Goal: Task Accomplishment & Management: Use online tool/utility

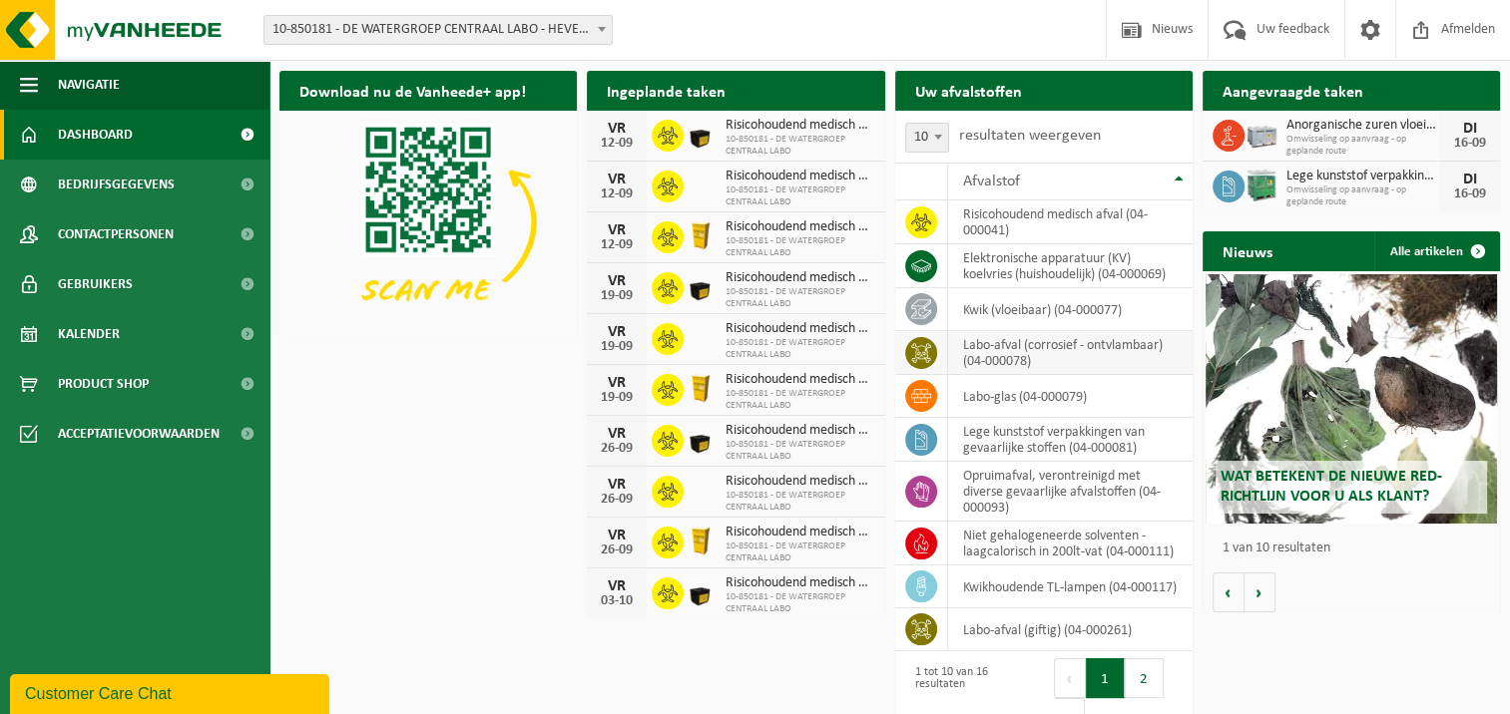
click at [1023, 345] on td "labo-afval (corrosief - ontvlambaar) (04-000078)" at bounding box center [1070, 353] width 244 height 44
click at [916, 350] on icon at bounding box center [921, 353] width 20 height 20
click at [1163, 344] on td "labo-afval (corrosief - ontvlambaar) (04-000078)" at bounding box center [1070, 353] width 244 height 44
drag, startPoint x: 1163, startPoint y: 344, endPoint x: 1087, endPoint y: 369, distance: 79.8
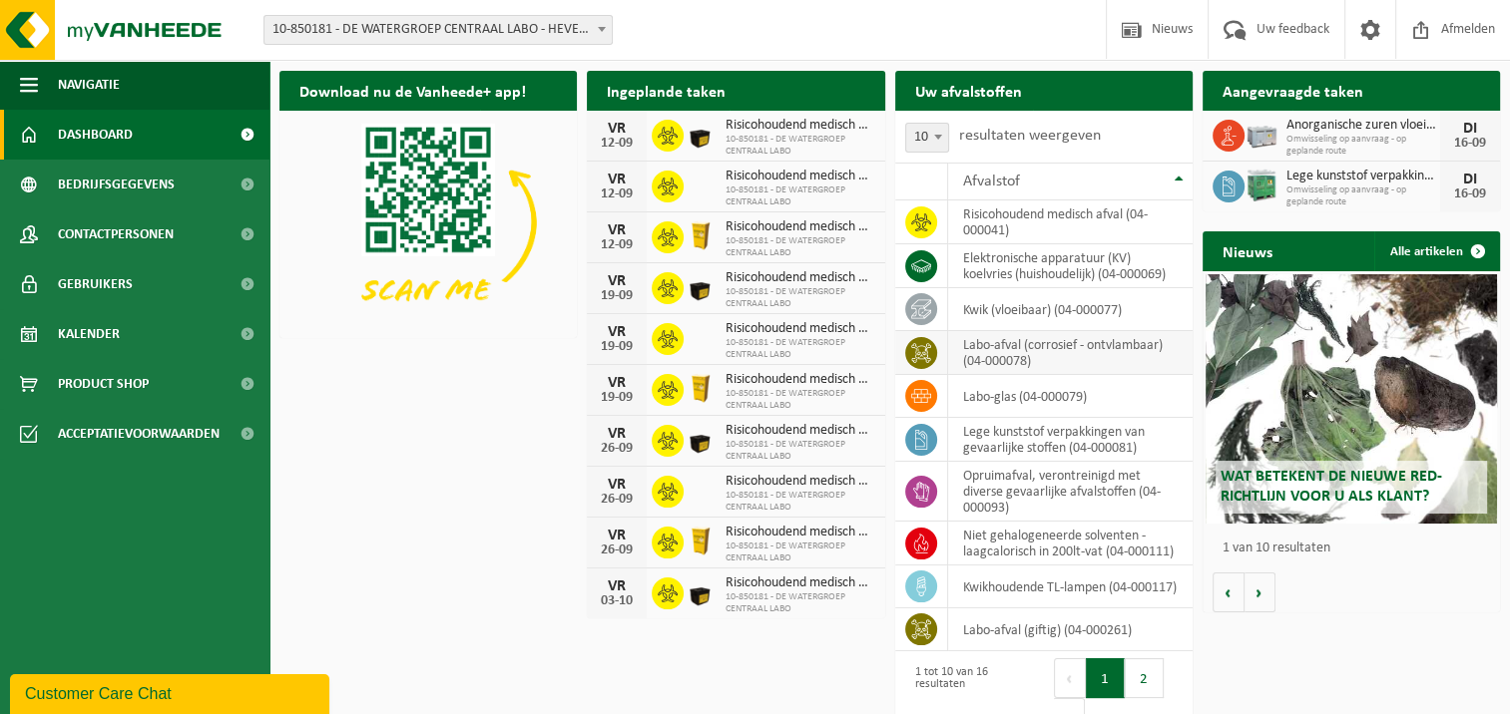
click at [1087, 369] on td "labo-afval (corrosief - ontvlambaar) (04-000078)" at bounding box center [1070, 353] width 244 height 44
click at [1173, 181] on th "Afvalstof" at bounding box center [1070, 182] width 244 height 38
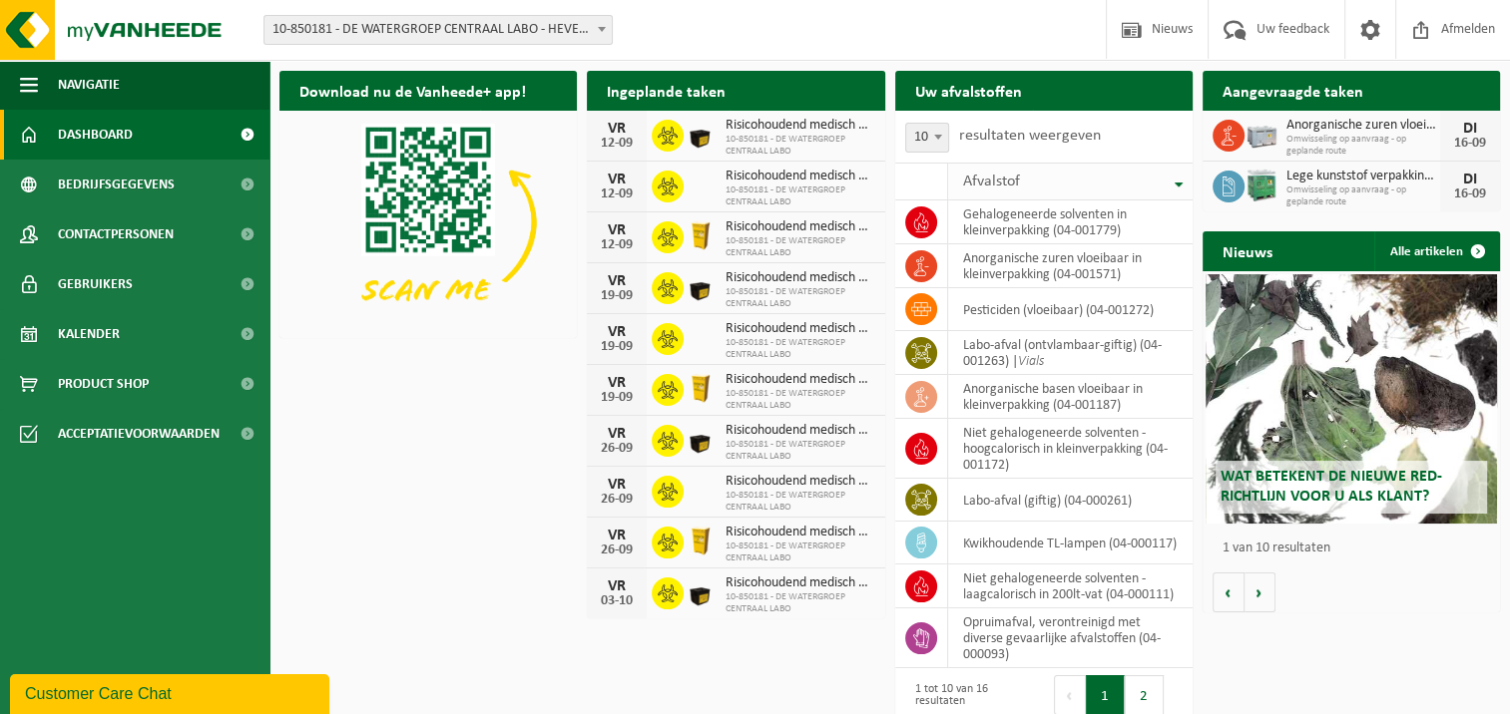
click at [1173, 181] on th "Afvalstof" at bounding box center [1070, 182] width 244 height 38
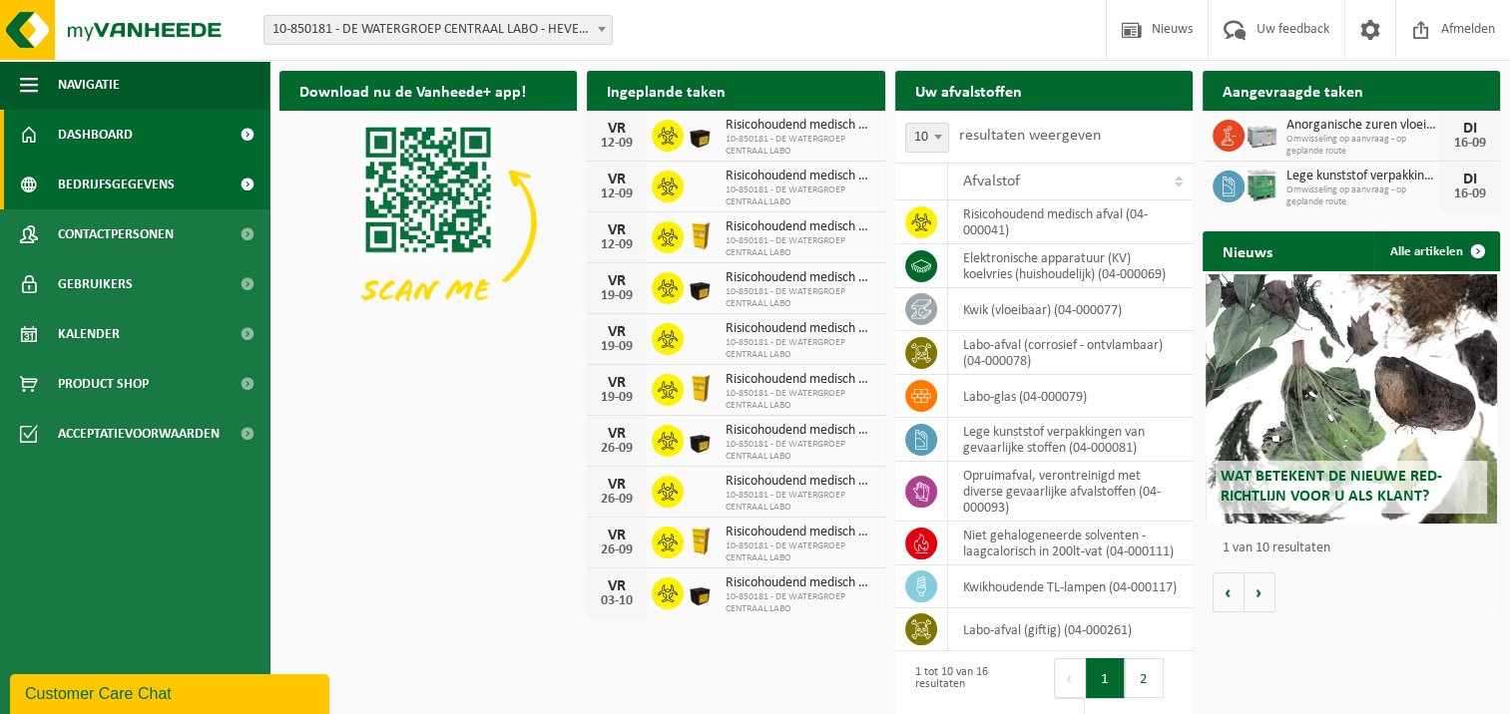
click at [112, 174] on span "Bedrijfsgegevens" at bounding box center [116, 185] width 117 height 50
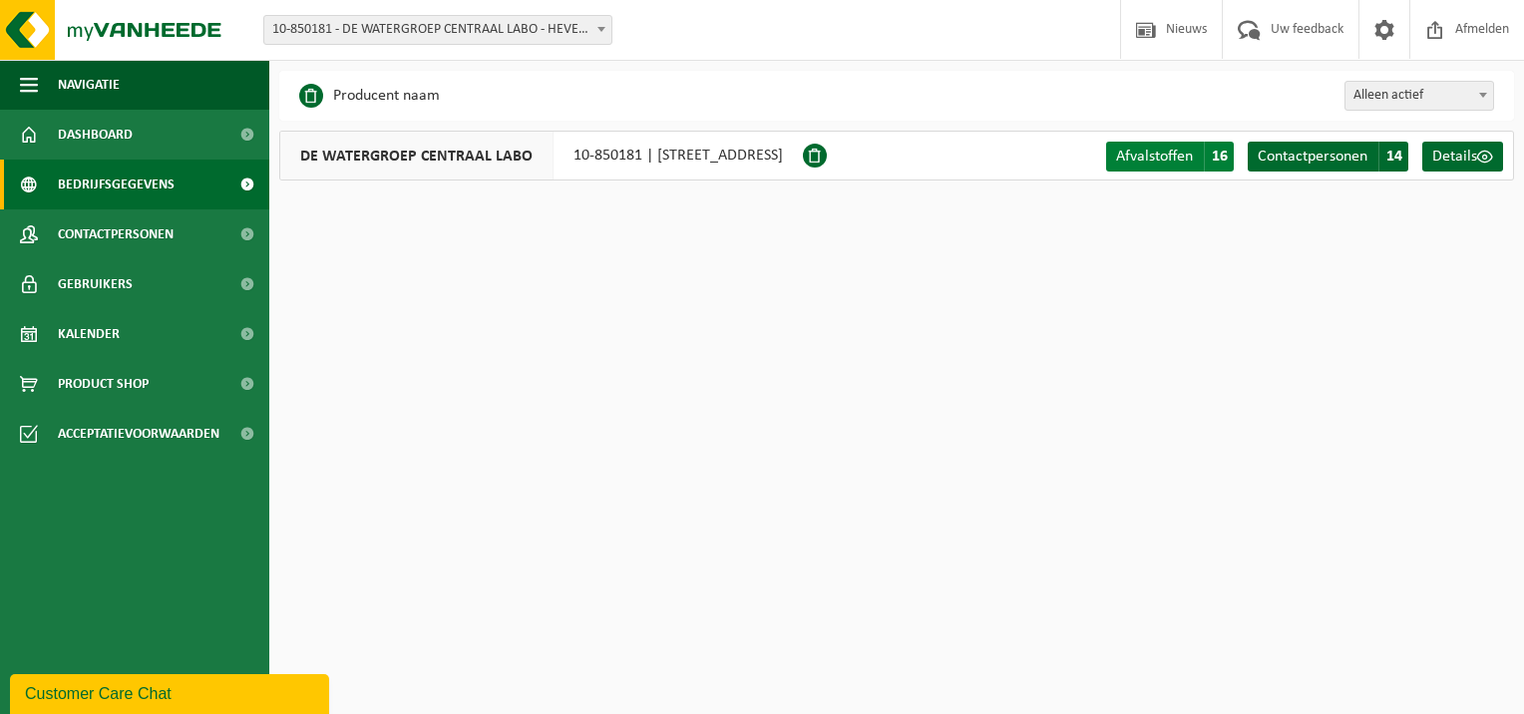
click at [1180, 149] on span "Afvalstoffen" at bounding box center [1154, 157] width 77 height 16
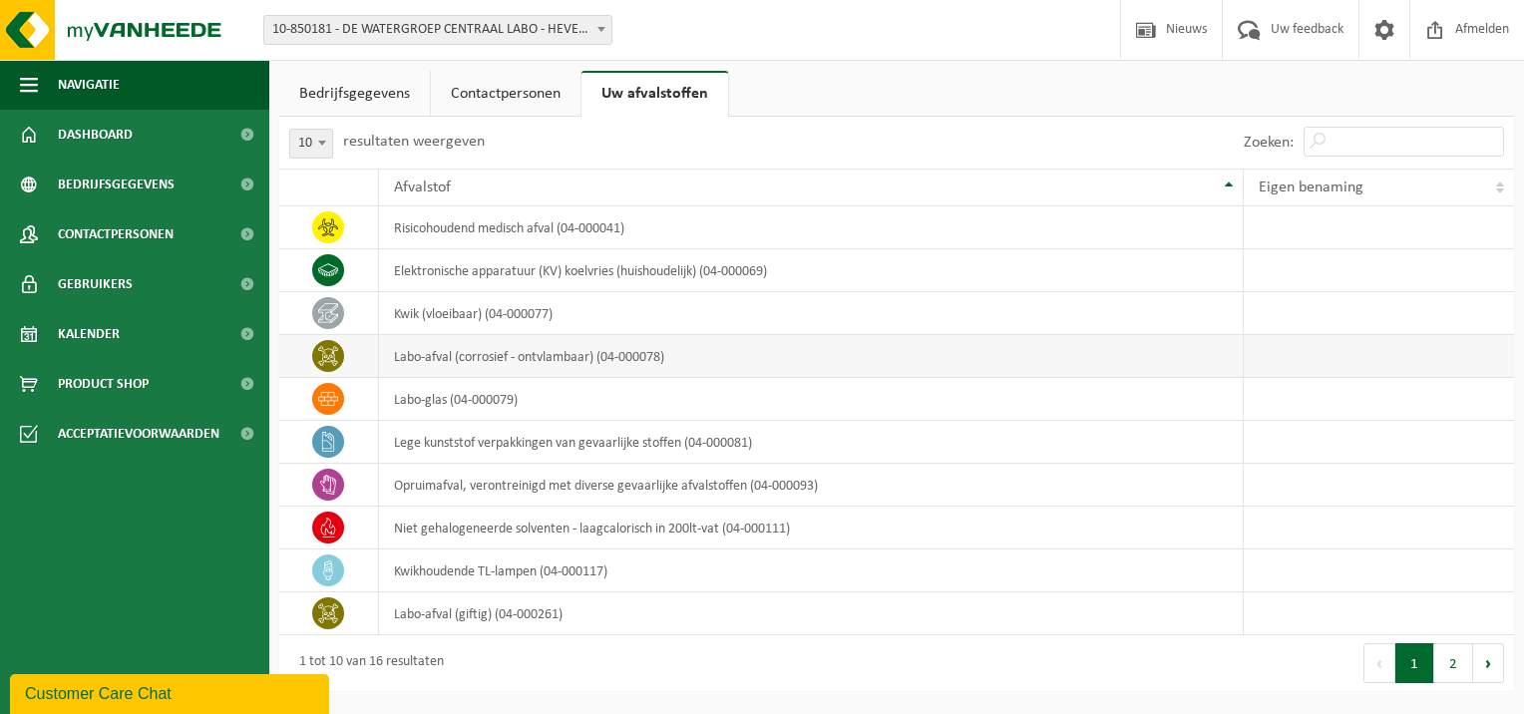
drag, startPoint x: 483, startPoint y: 357, endPoint x: 444, endPoint y: 348, distance: 39.9
click at [483, 357] on td "labo-afval (corrosief - ontvlambaar) (04-000078)" at bounding box center [811, 356] width 865 height 43
click at [339, 355] on span at bounding box center [328, 356] width 32 height 32
click at [134, 141] on link "Dashboard" at bounding box center [134, 135] width 269 height 50
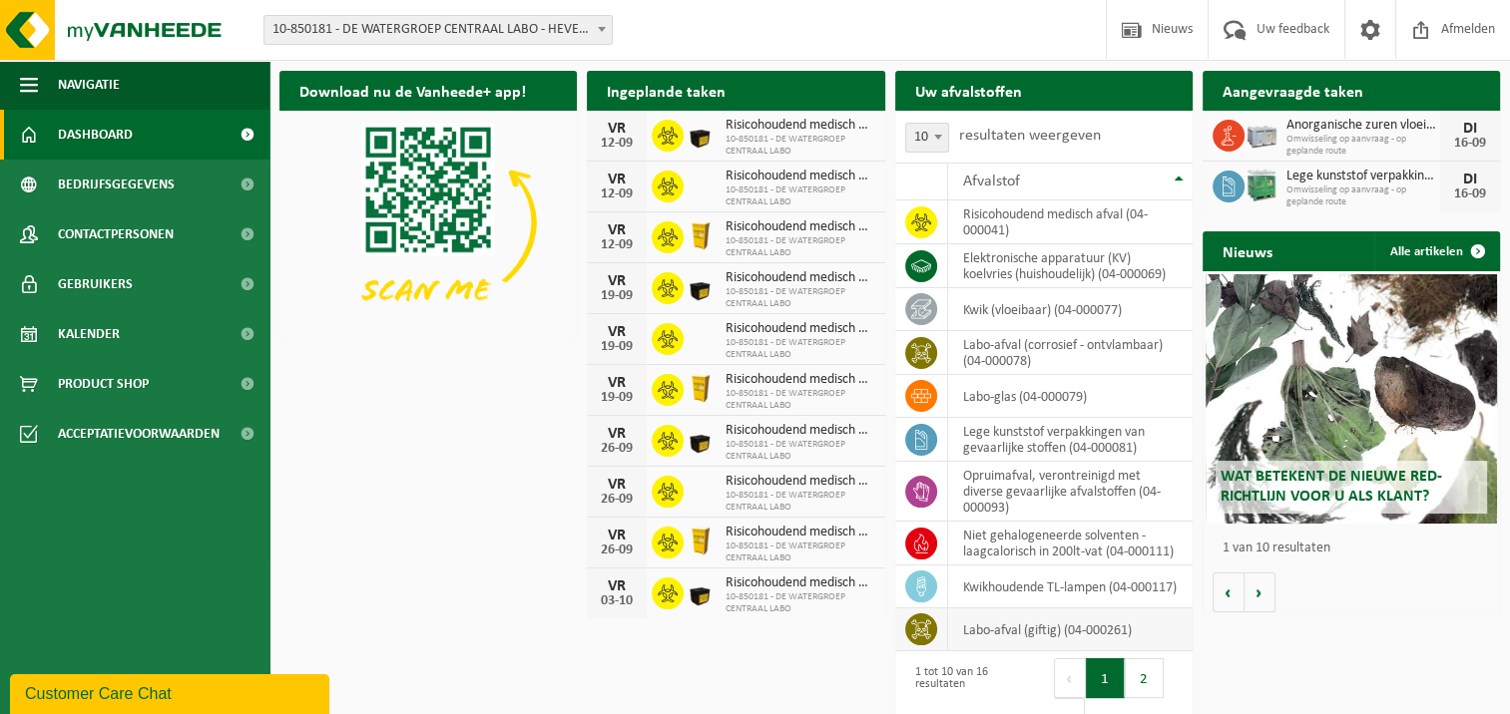
click at [1054, 631] on td "labo-afval (giftig) (04-000261)" at bounding box center [1070, 630] width 244 height 43
drag, startPoint x: 1054, startPoint y: 631, endPoint x: 914, endPoint y: 607, distance: 141.7
click at [914, 607] on tbody "risicohoudend medisch afval (04-000041) elektronische apparatuur (KV) koelvries…" at bounding box center [1043, 426] width 297 height 451
drag, startPoint x: 914, startPoint y: 607, endPoint x: 922, endPoint y: 642, distance: 35.8
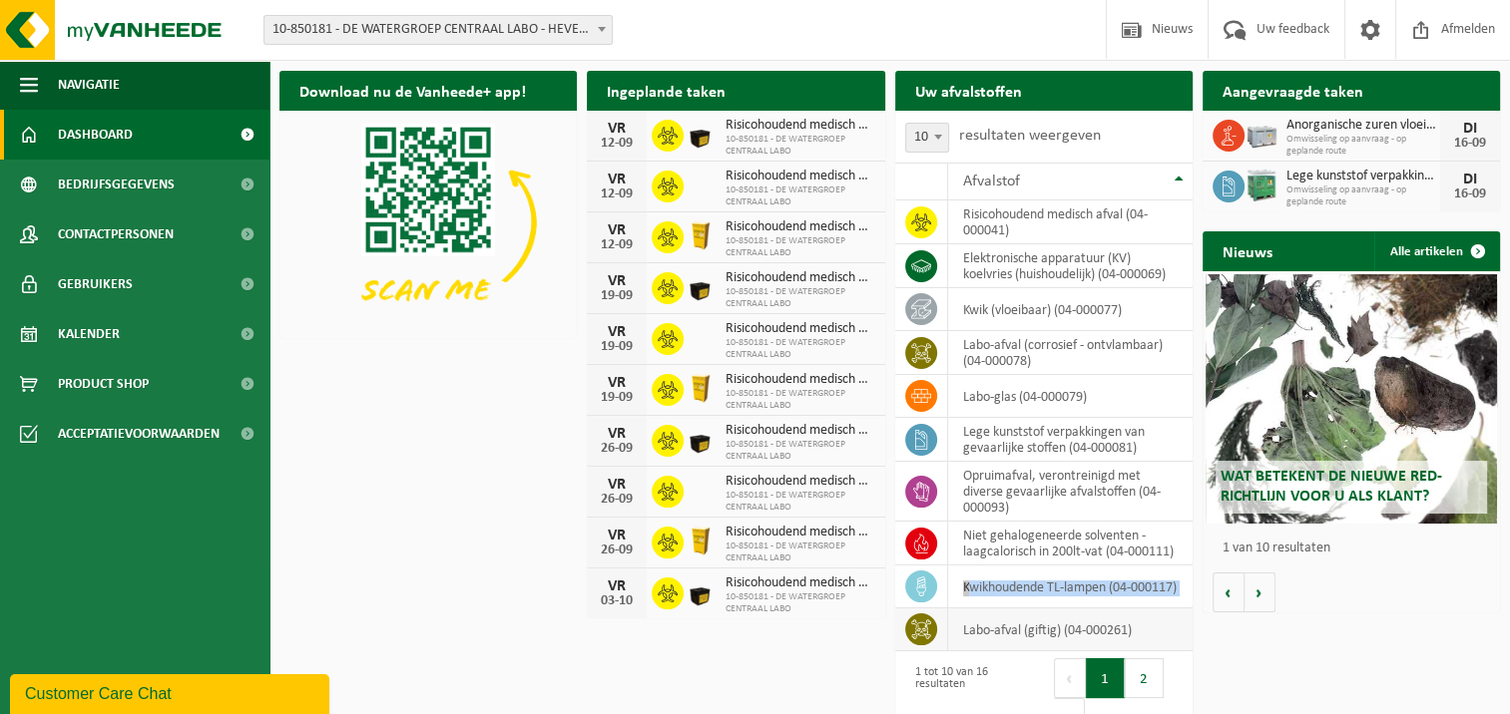
click at [922, 642] on span at bounding box center [921, 630] width 32 height 32
click at [922, 643] on span at bounding box center [921, 630] width 32 height 32
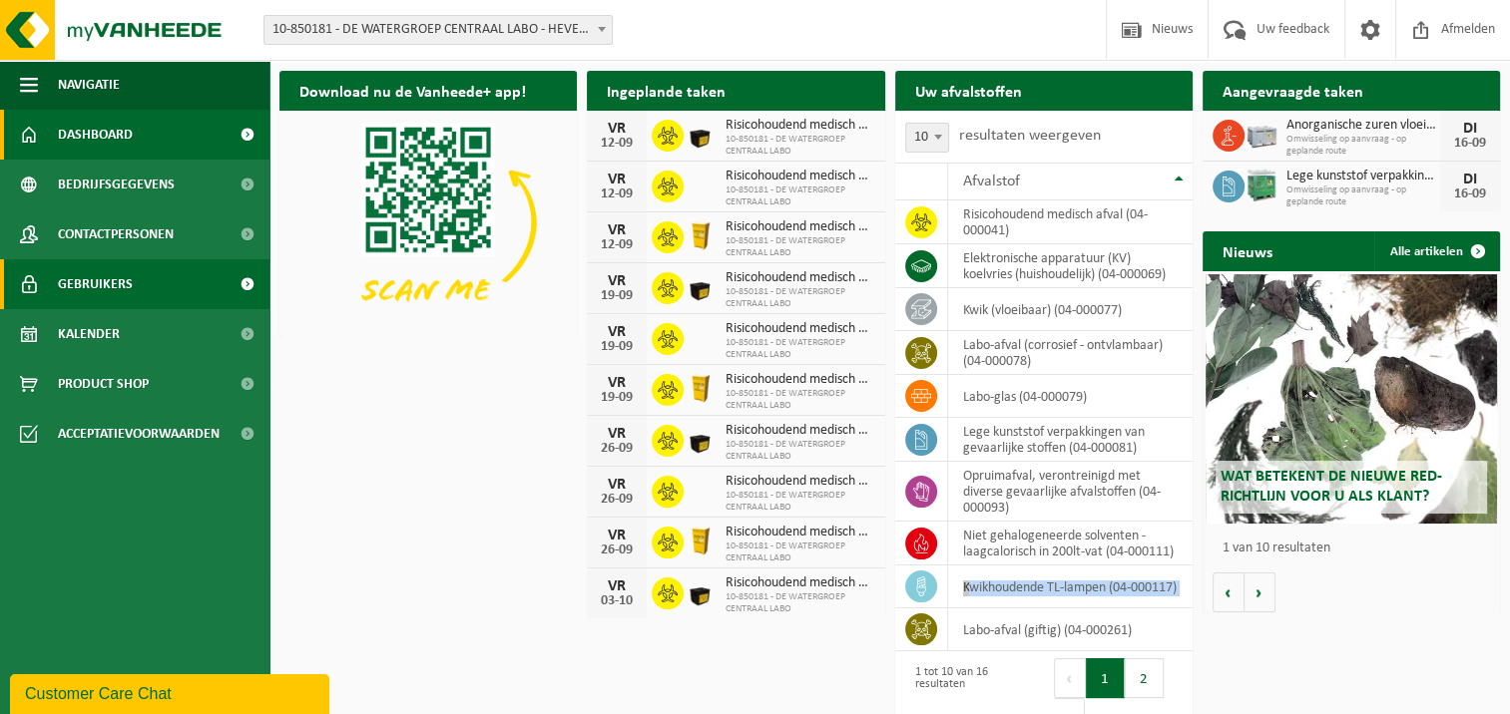
click at [117, 295] on span "Gebruikers" at bounding box center [95, 284] width 75 height 50
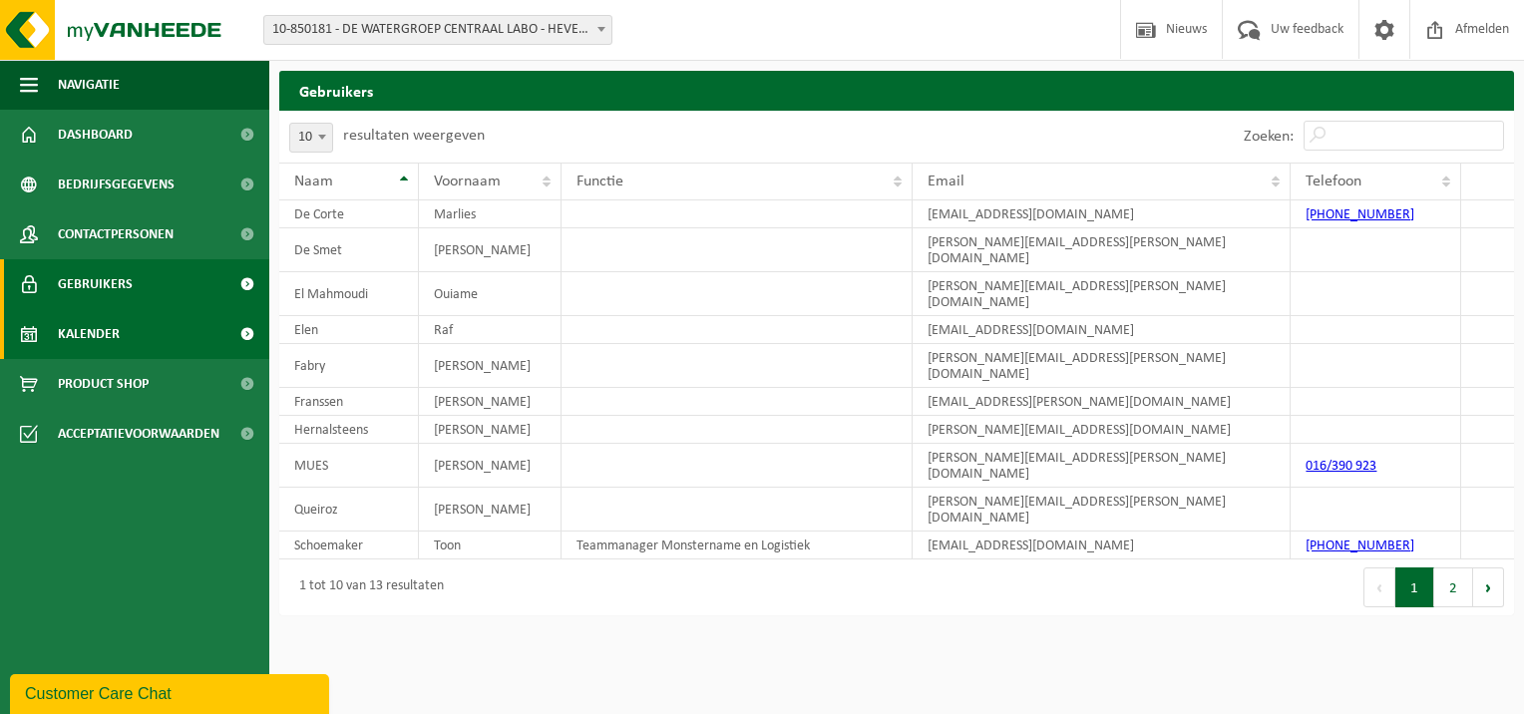
click at [128, 341] on link "Kalender" at bounding box center [134, 334] width 269 height 50
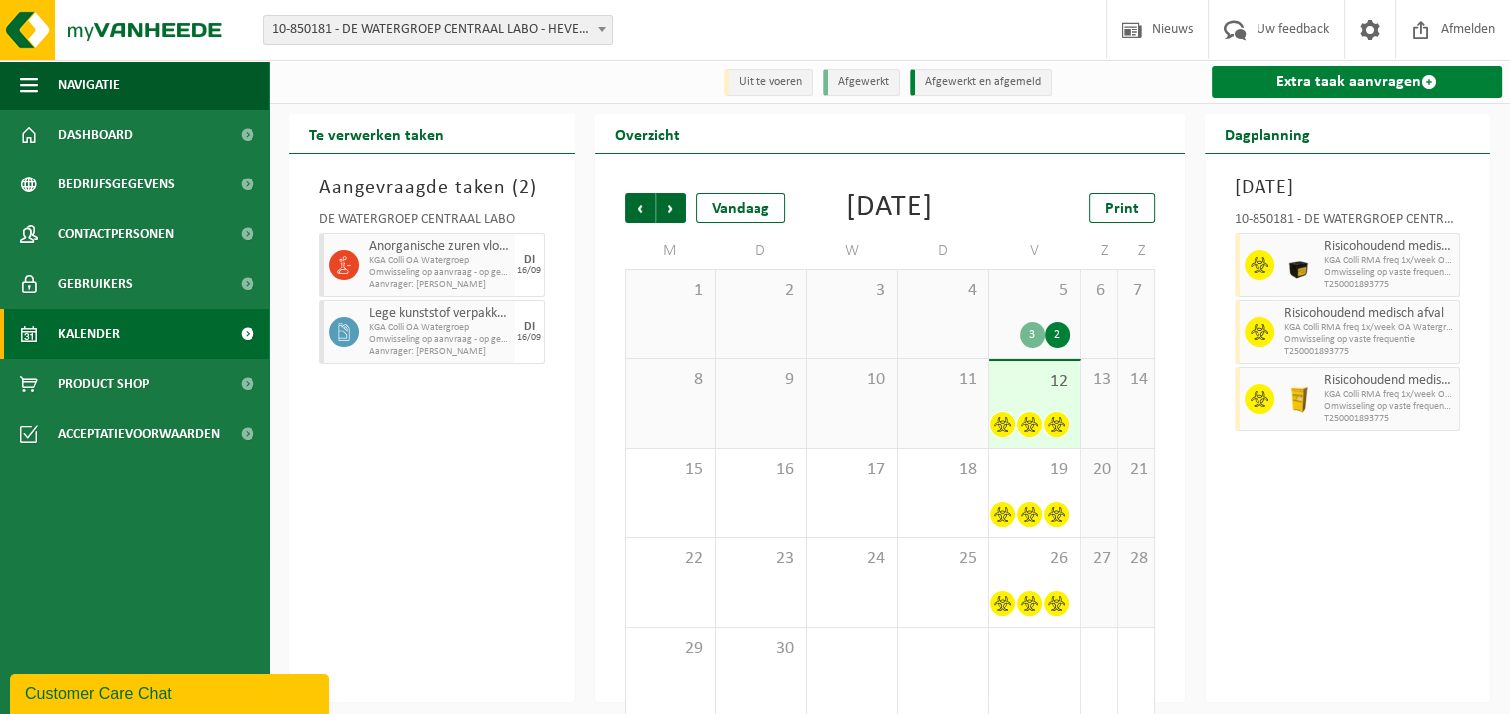
click at [1260, 81] on link "Extra taak aanvragen" at bounding box center [1356, 82] width 290 height 32
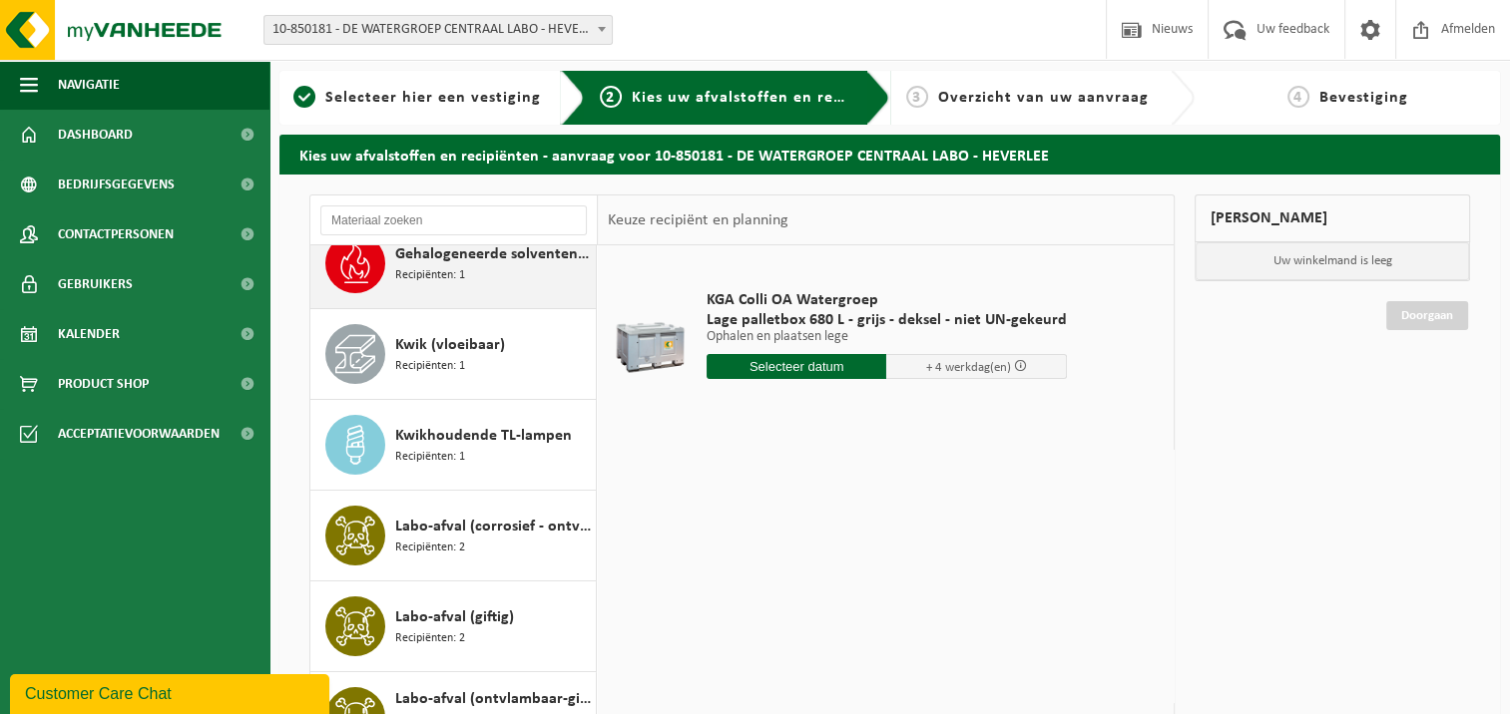
scroll to position [399, 0]
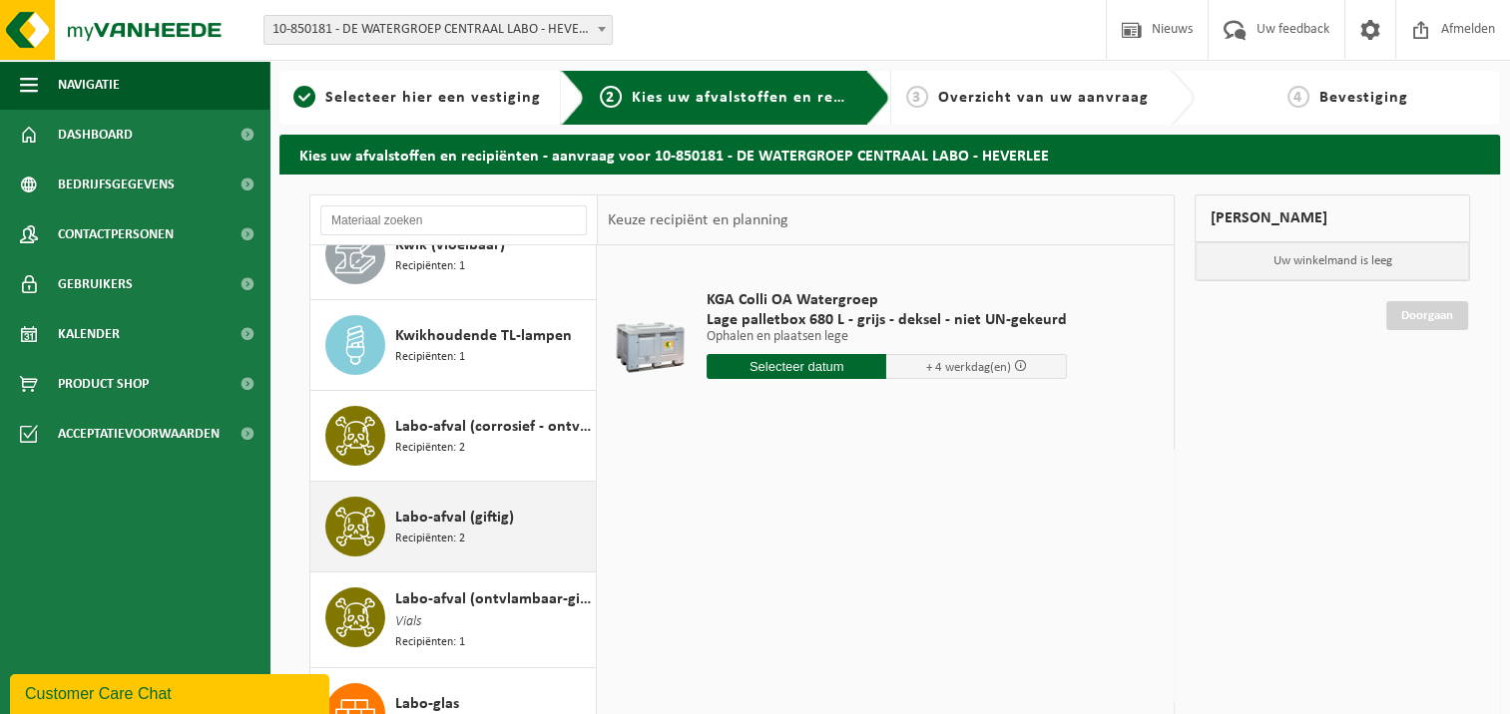
click at [466, 522] on span "Labo-afval (giftig)" at bounding box center [454, 518] width 119 height 24
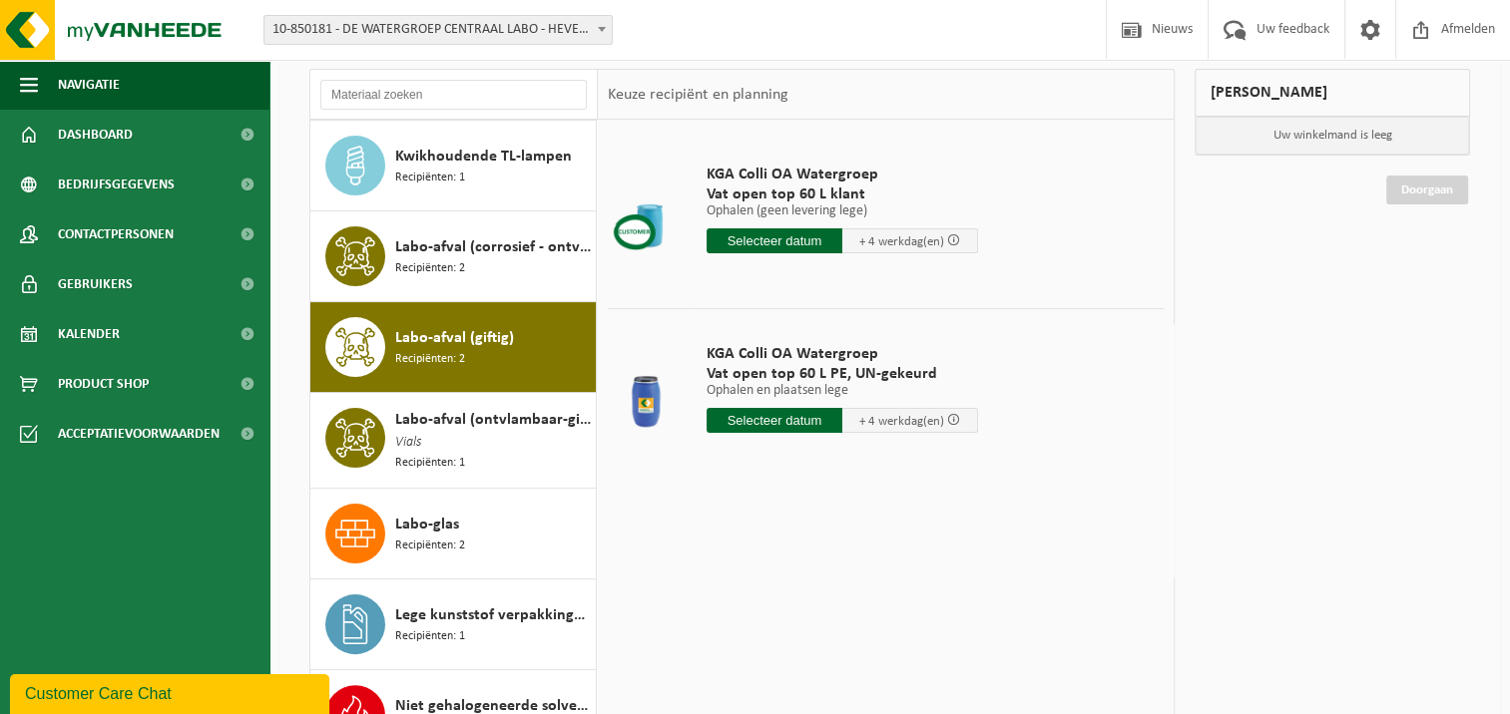
scroll to position [0, 0]
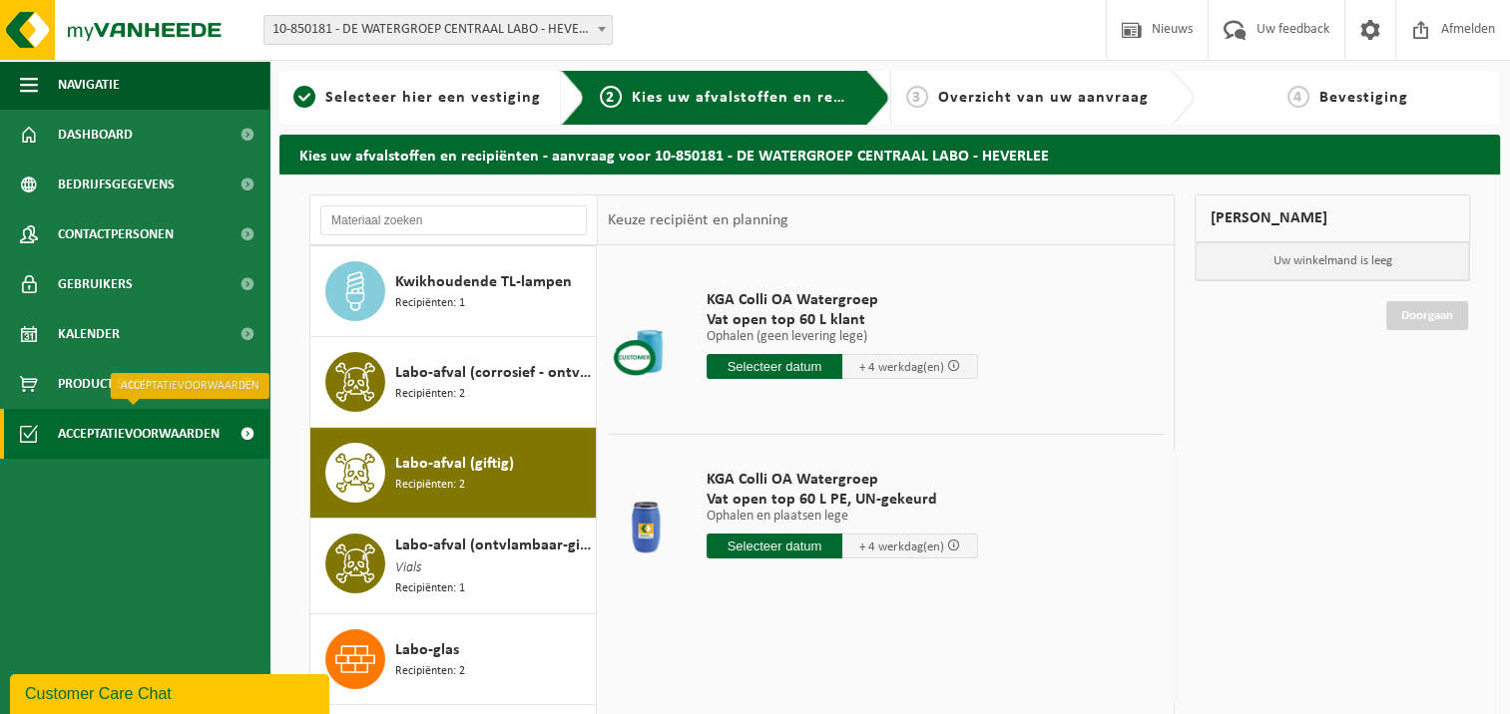
click at [152, 435] on span "Acceptatievoorwaarden" at bounding box center [139, 434] width 162 height 50
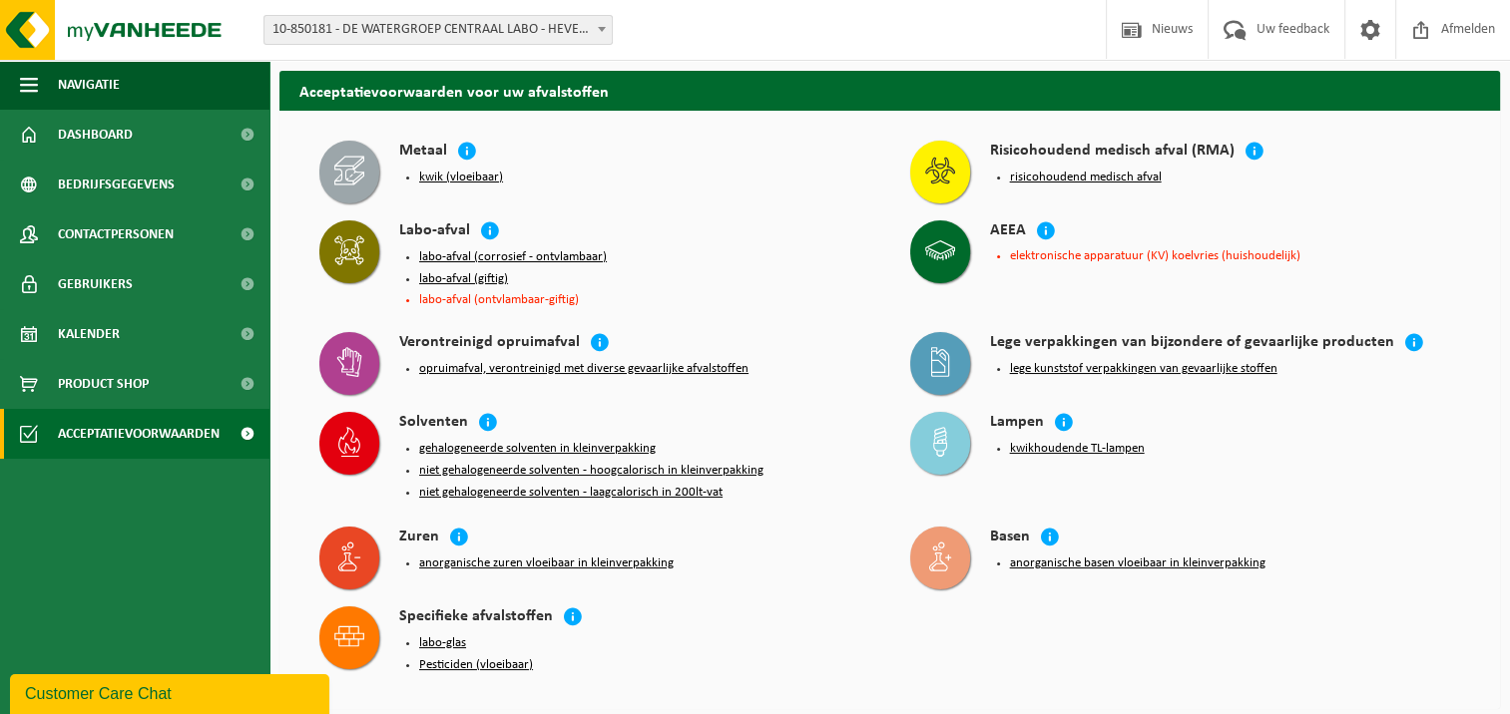
click at [467, 278] on button "labo-afval (giftig)" at bounding box center [463, 279] width 89 height 16
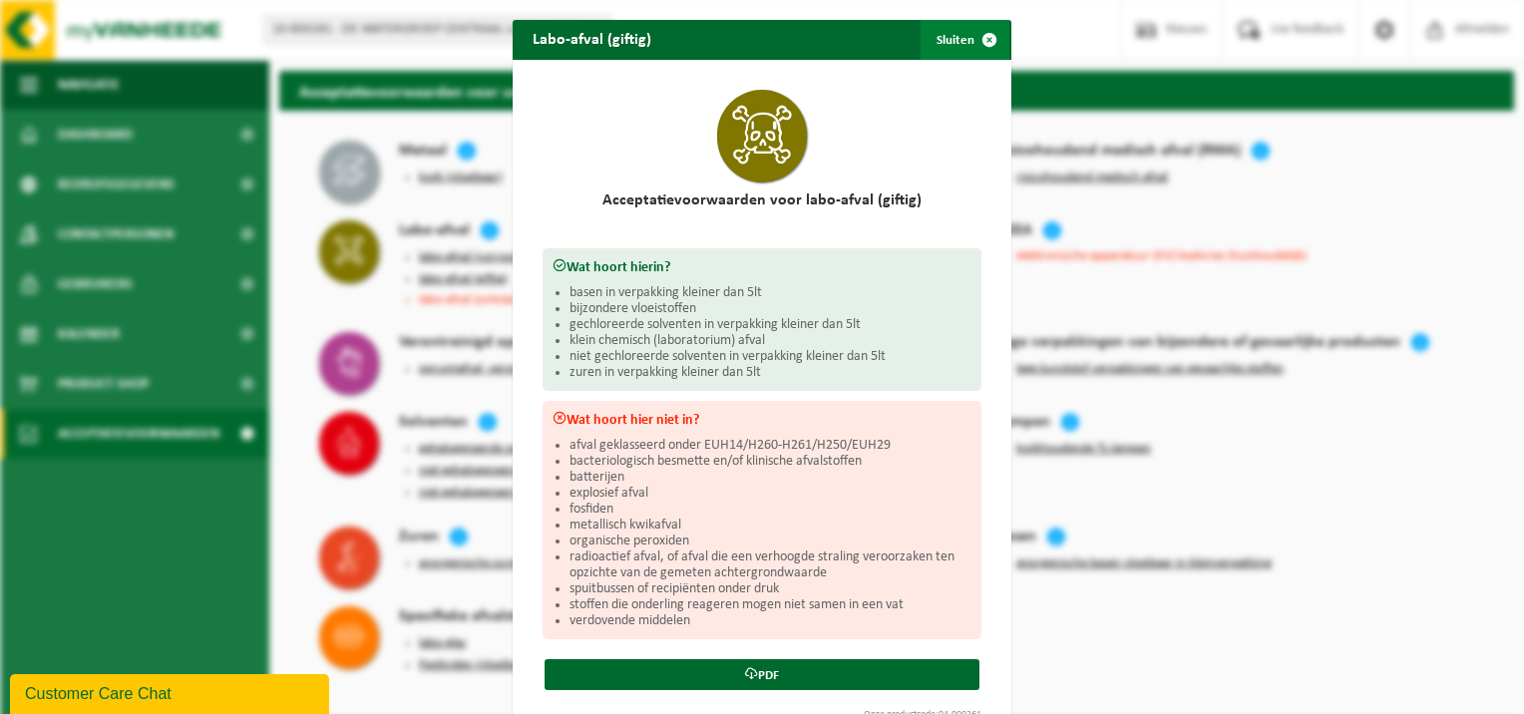
click at [994, 32] on span "button" at bounding box center [990, 40] width 40 height 40
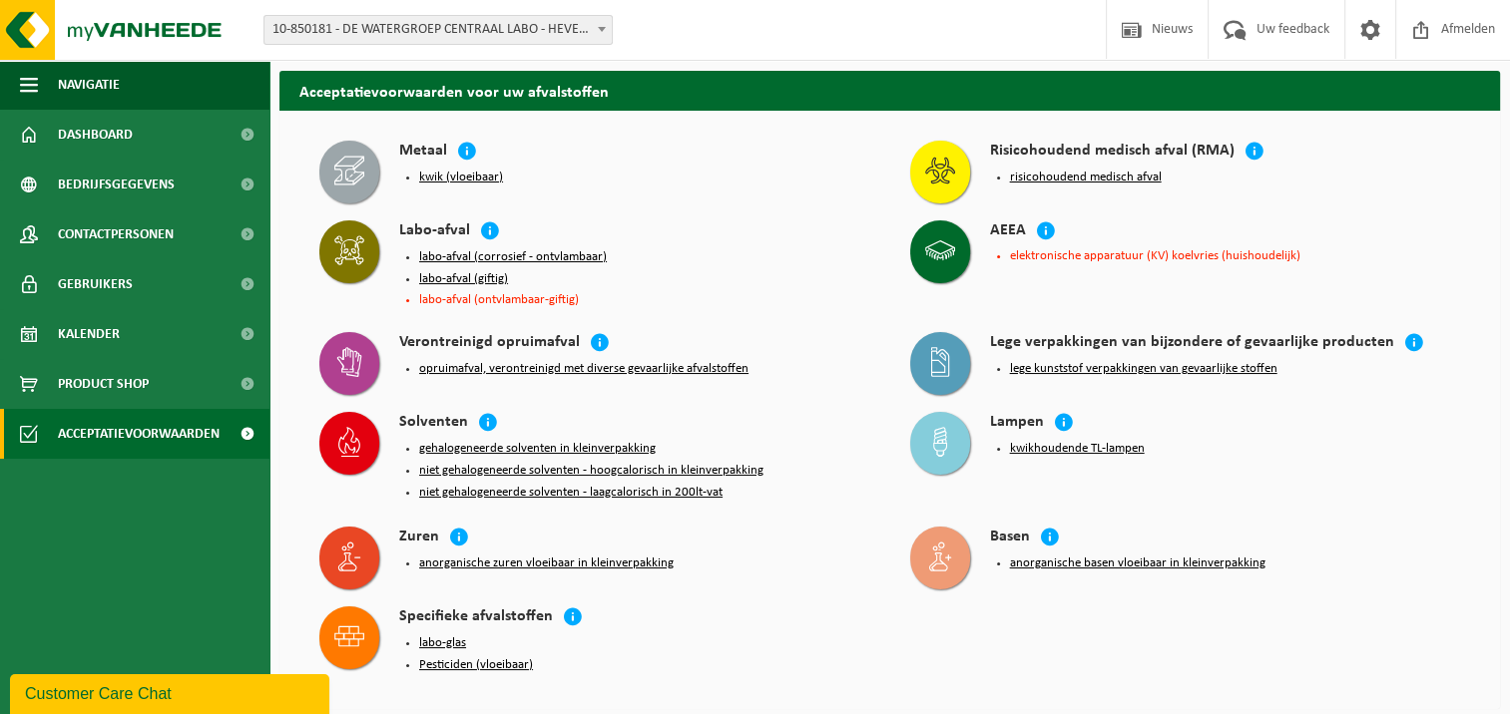
click at [450, 279] on button "labo-afval (giftig)" at bounding box center [463, 279] width 89 height 16
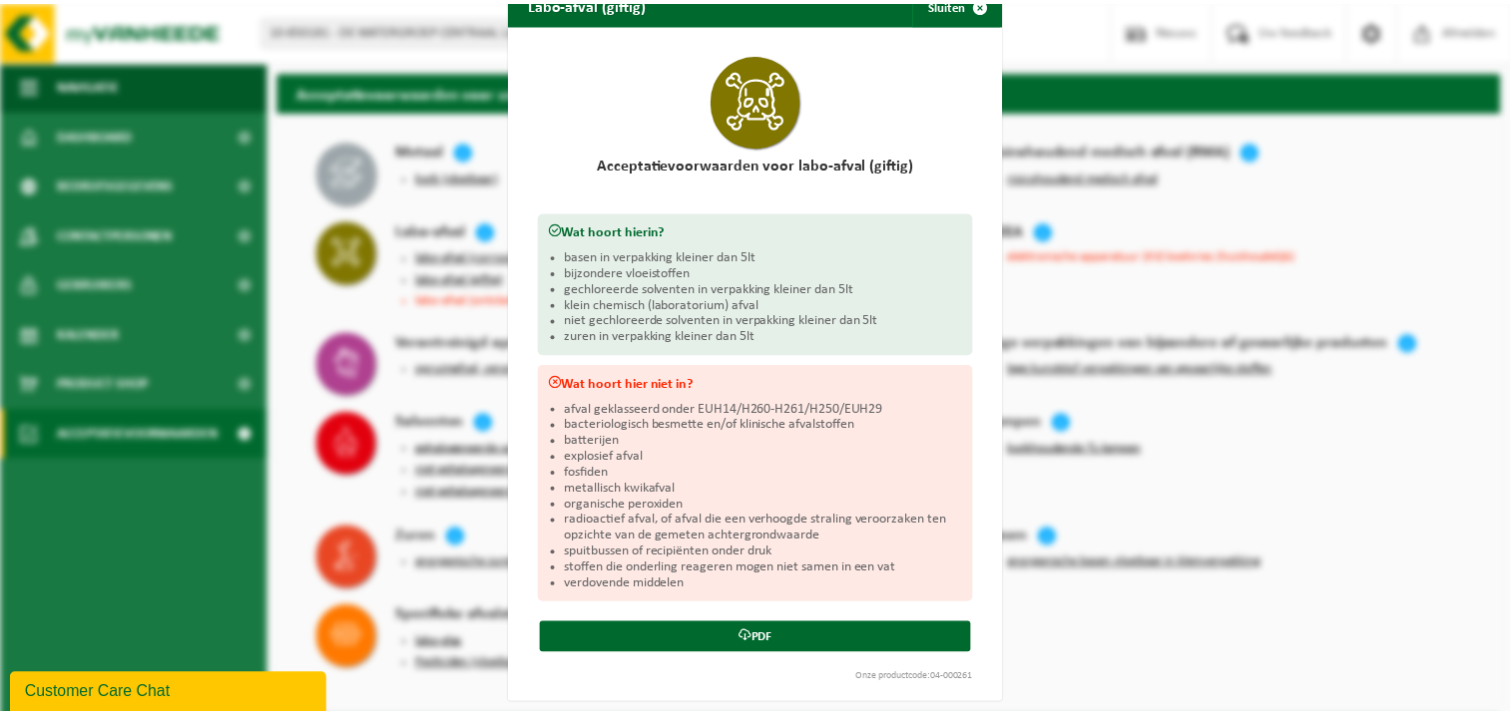
scroll to position [41, 0]
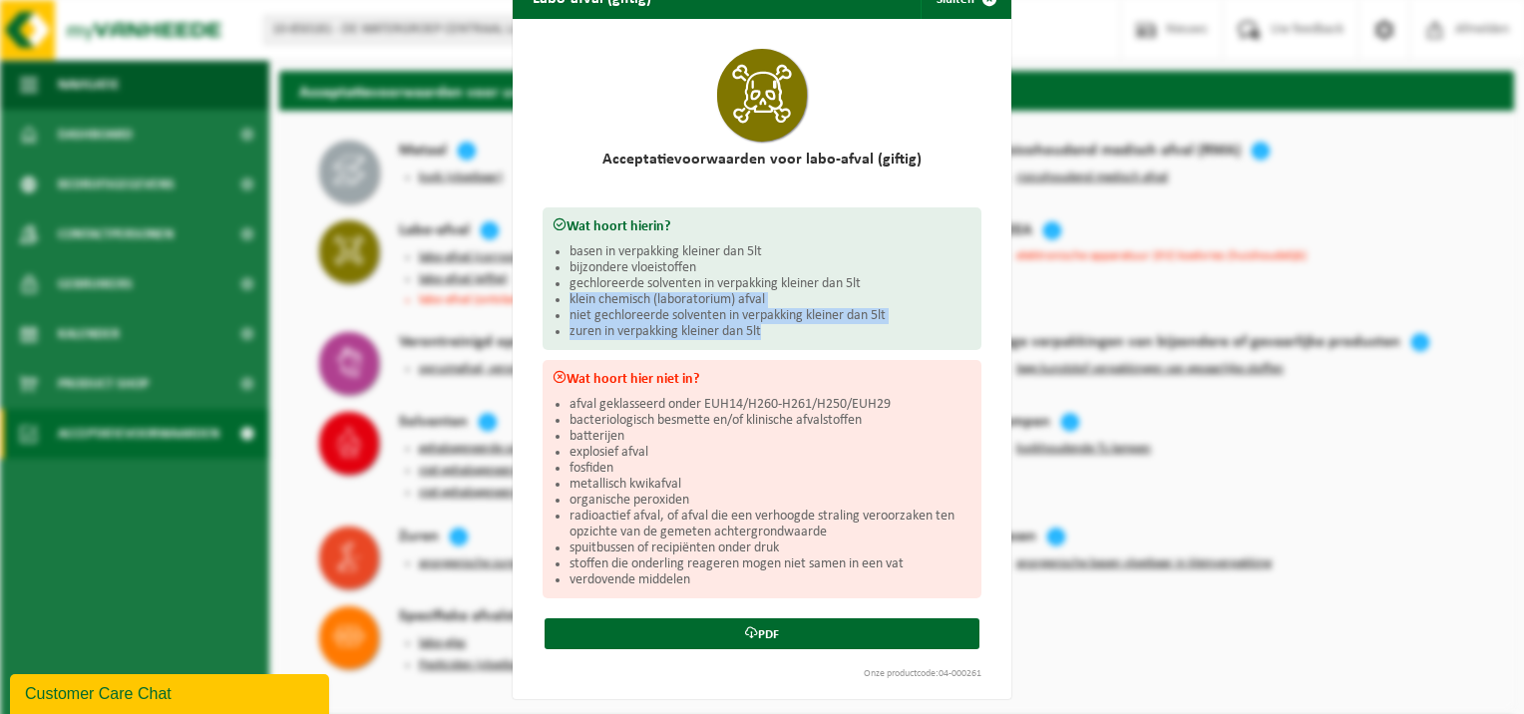
drag, startPoint x: 561, startPoint y: 291, endPoint x: 765, endPoint y: 339, distance: 210.1
click at [765, 339] on div "Wat hoort hierin? basen in verpakking kleiner dan 5lt bijzondere vloeistoffen g…" at bounding box center [762, 279] width 439 height 143
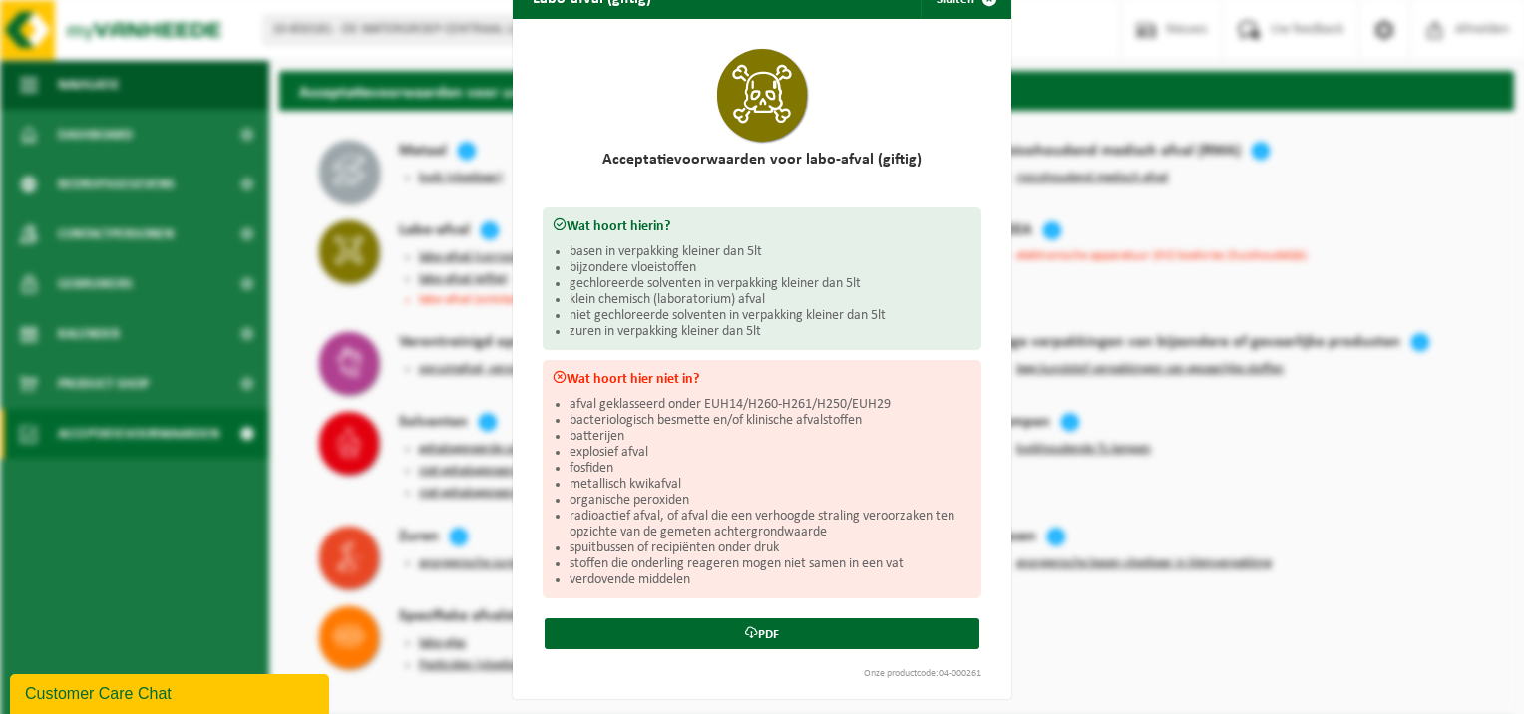
drag, startPoint x: 765, startPoint y: 339, endPoint x: 890, endPoint y: 128, distance: 245.5
click at [899, 120] on div at bounding box center [762, 95] width 439 height 113
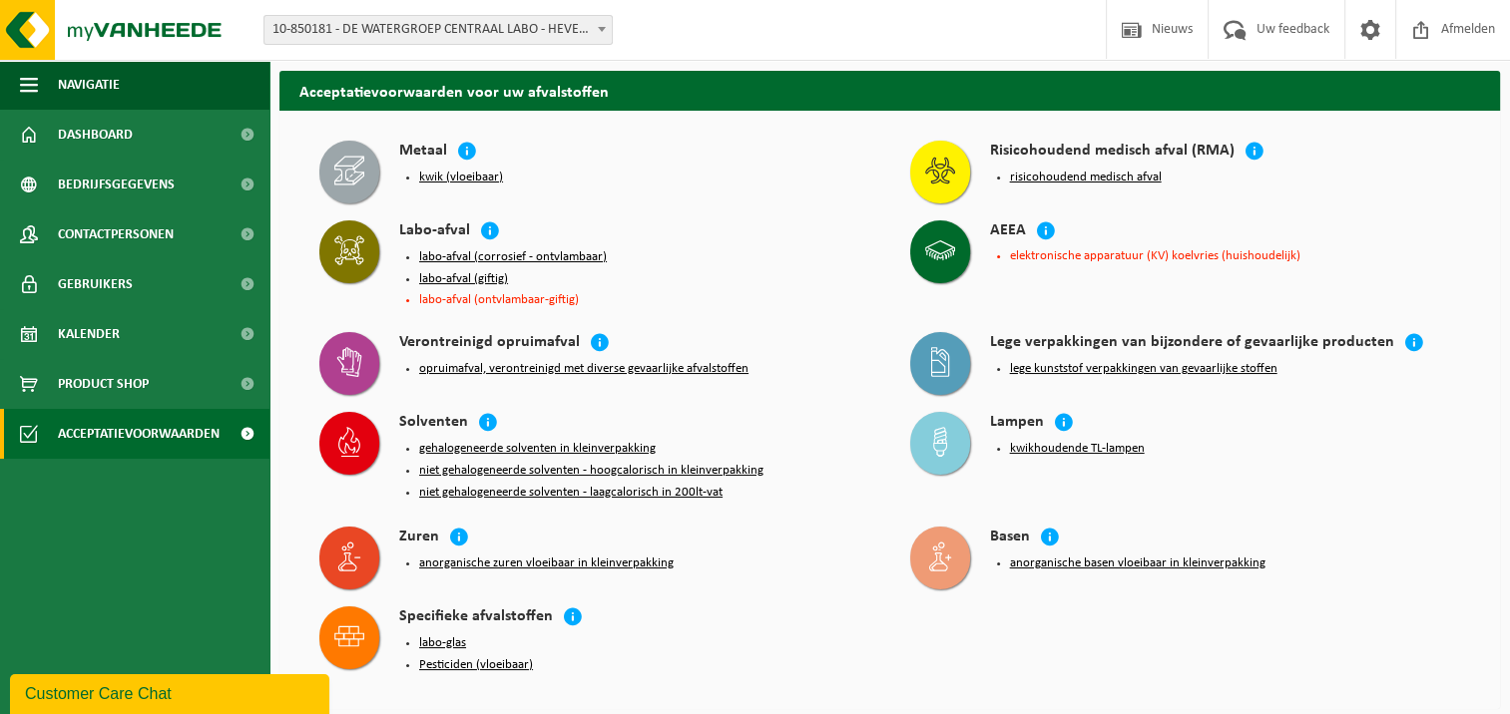
click at [479, 178] on button "kwik (vloeibaar)" at bounding box center [461, 178] width 84 height 16
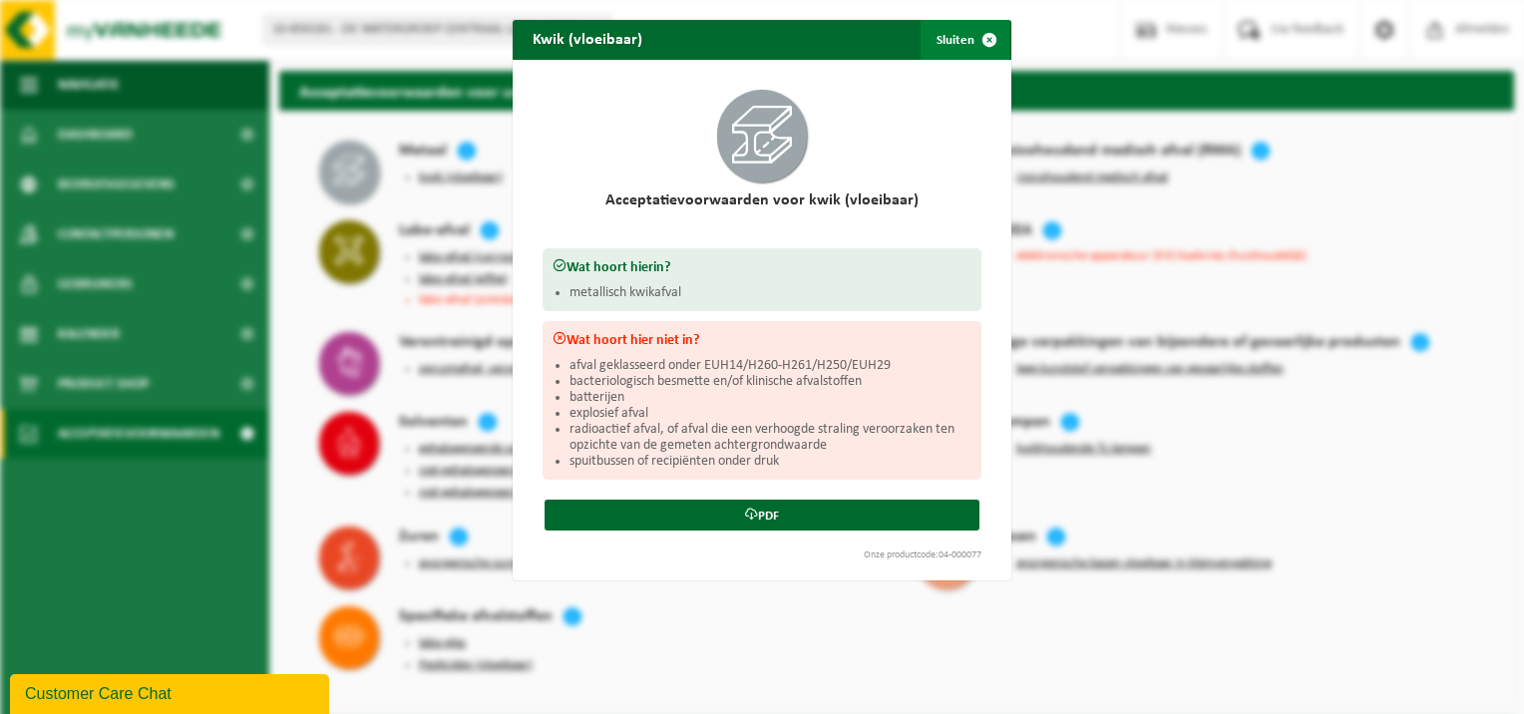
click at [990, 40] on span "button" at bounding box center [990, 40] width 40 height 40
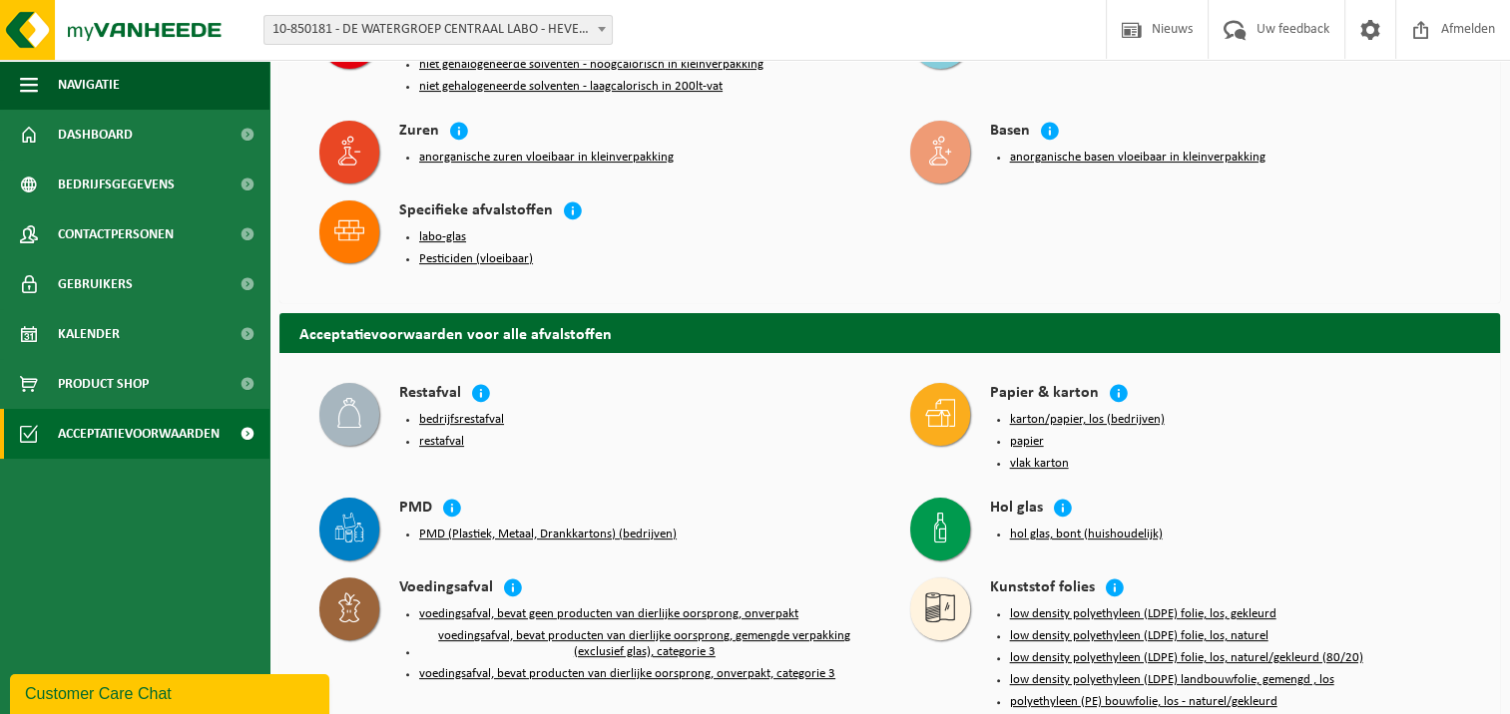
scroll to position [0, 0]
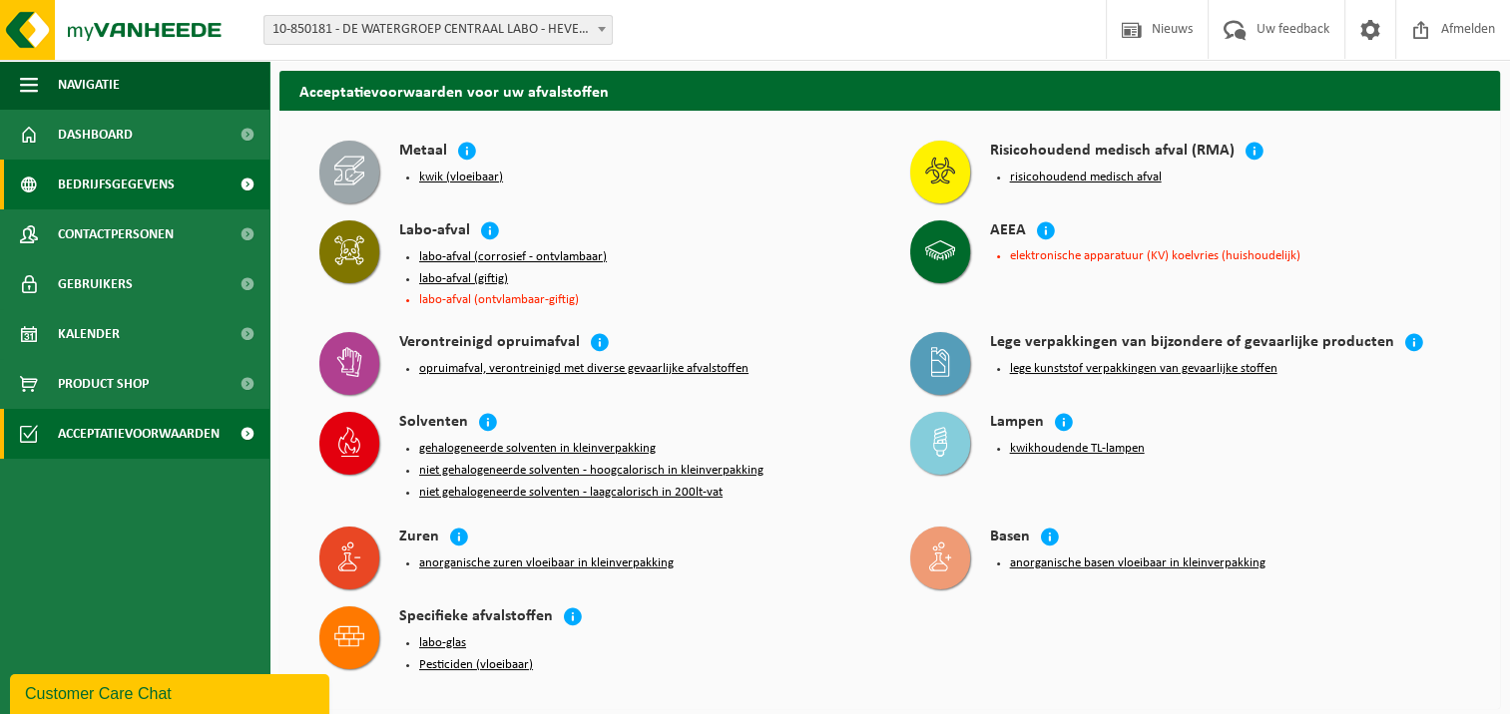
click at [126, 200] on span "Bedrijfsgegevens" at bounding box center [116, 185] width 117 height 50
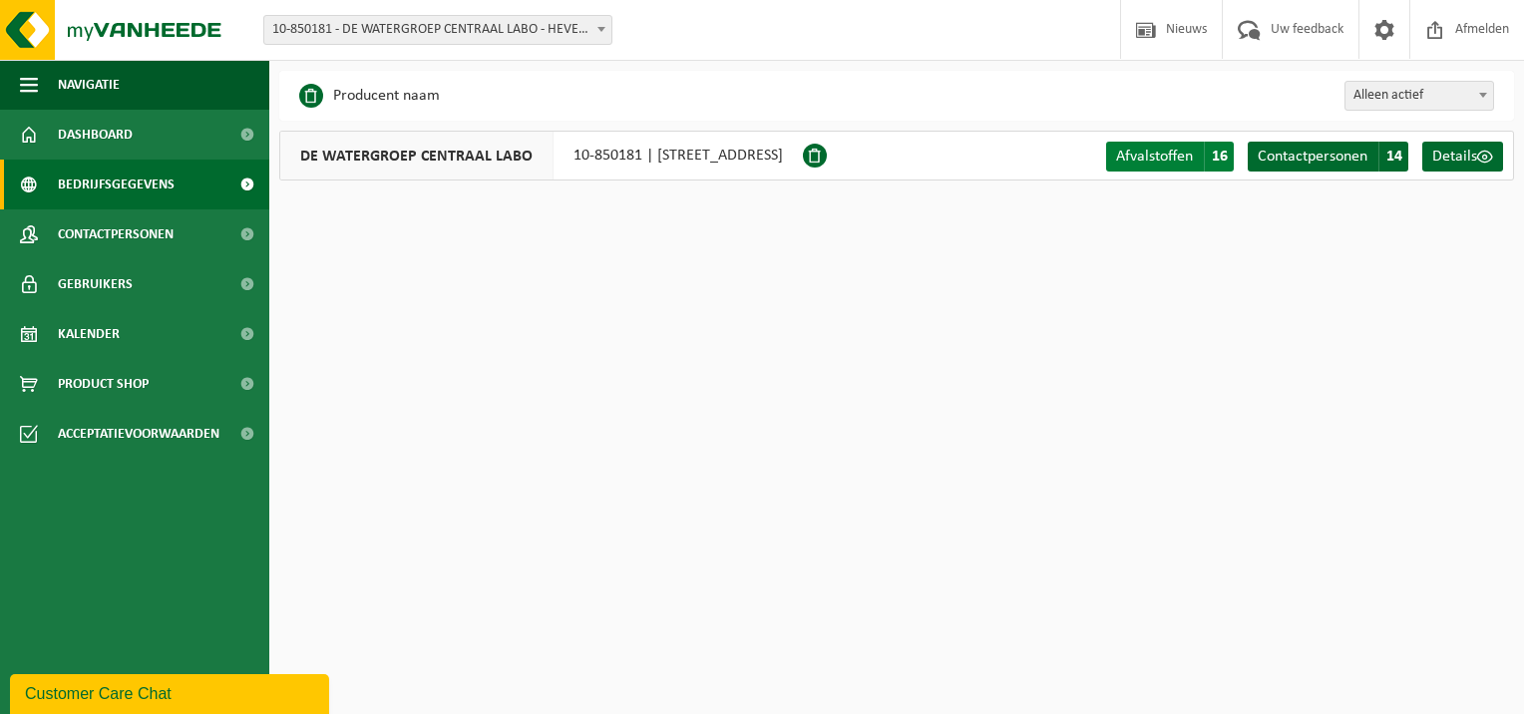
click at [1225, 167] on span "16" at bounding box center [1219, 157] width 30 height 30
